Goal: Book appointment/travel/reservation

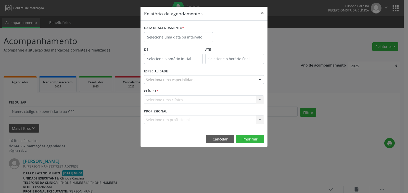
select select "8"
click at [188, 39] on body "Central de Marcação Clinope Carpina Recepcionista da clínica  Configurações Sa…" at bounding box center [204, 96] width 408 height 193
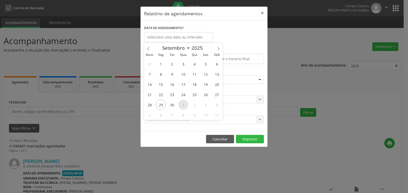
click at [183, 104] on span "1" at bounding box center [183, 105] width 10 height 10
type input "01/10/2025"
click at [183, 104] on span "1" at bounding box center [183, 105] width 10 height 10
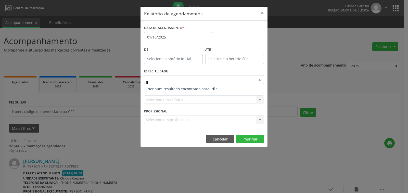
type input "f"
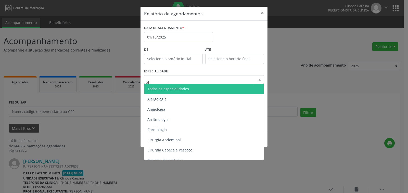
type input "oft"
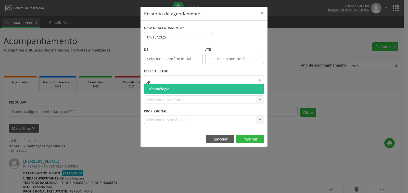
click at [164, 87] on span "Oftalmologia" at bounding box center [158, 88] width 22 height 5
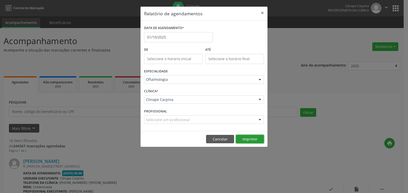
click at [251, 140] on button "Imprimir" at bounding box center [250, 139] width 28 height 9
click at [263, 12] on button "×" at bounding box center [262, 13] width 10 height 12
